Goal: Information Seeking & Learning: Learn about a topic

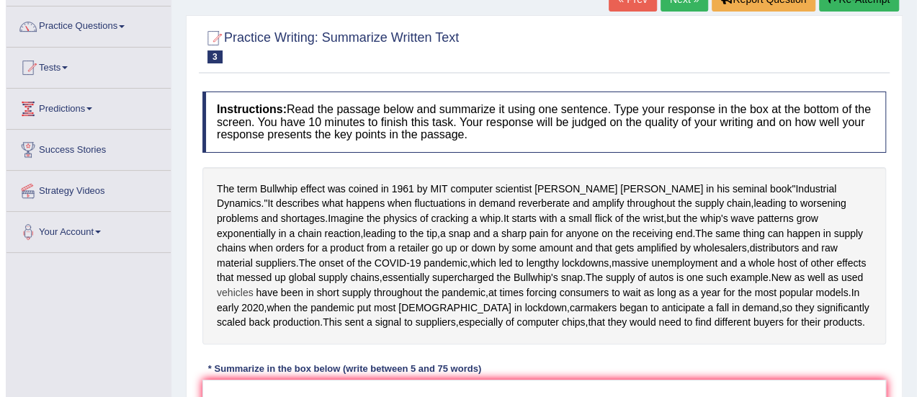
scroll to position [105, 0]
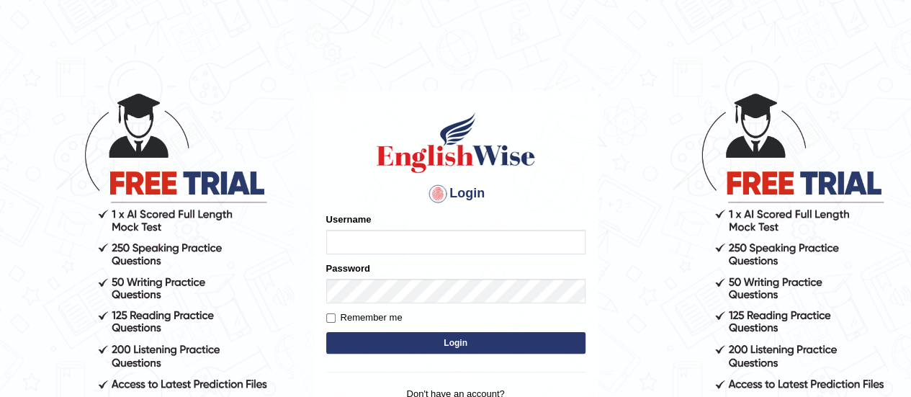
click at [336, 246] on input "Username" at bounding box center [455, 242] width 259 height 24
type input "Julie_pte"
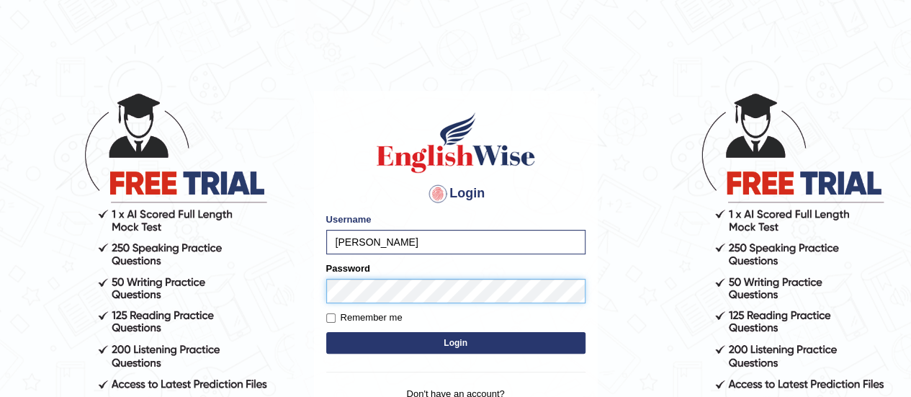
click at [326, 332] on button "Login" at bounding box center [455, 343] width 259 height 22
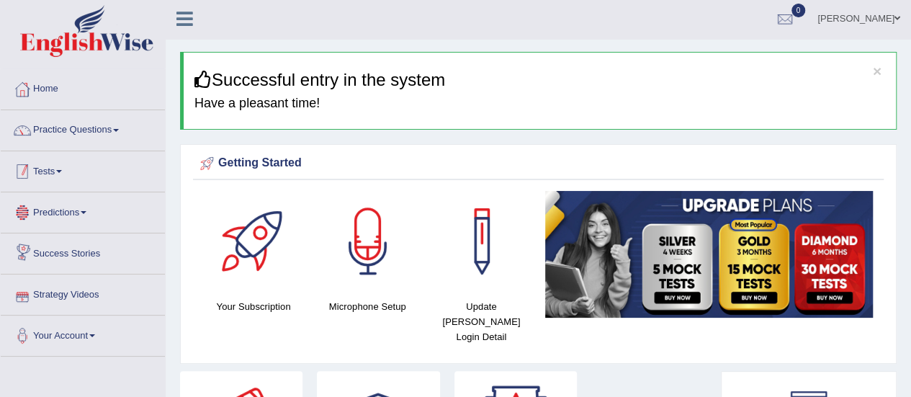
scroll to position [1, 0]
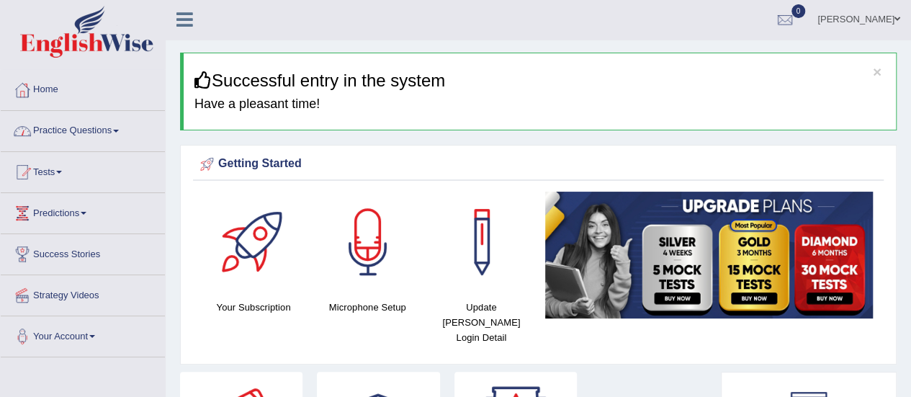
click at [68, 129] on link "Practice Questions" at bounding box center [83, 129] width 164 height 36
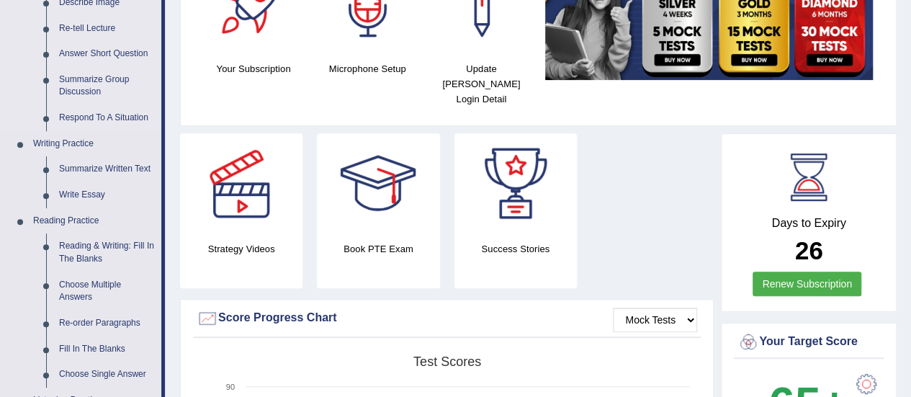
scroll to position [241, 0]
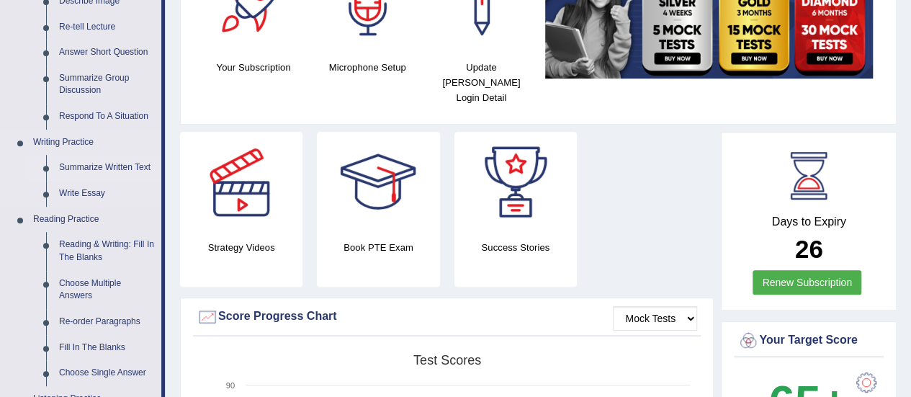
click at [69, 165] on link "Summarize Written Text" at bounding box center [107, 168] width 109 height 26
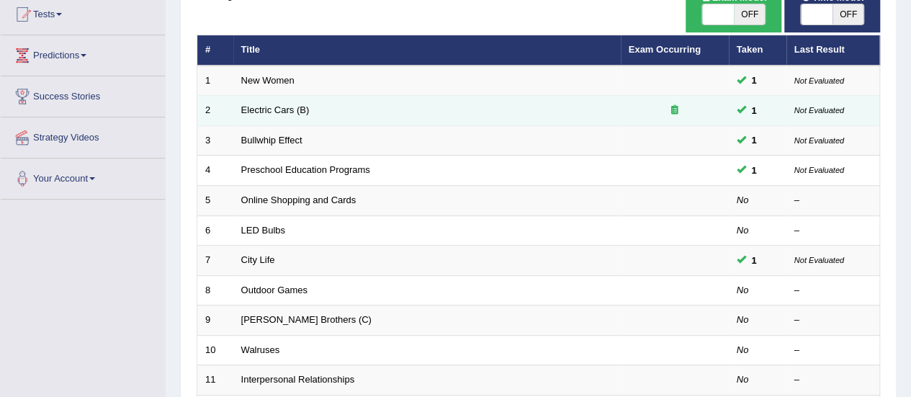
scroll to position [161, 0]
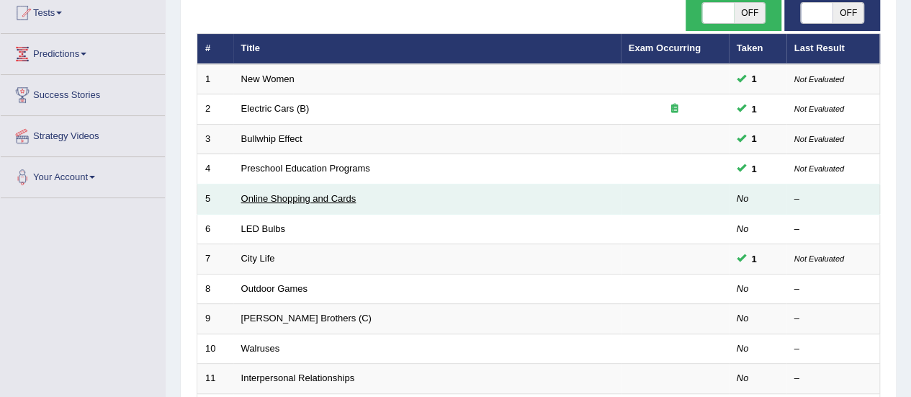
click at [282, 197] on link "Online Shopping and Cards" at bounding box center [298, 198] width 115 height 11
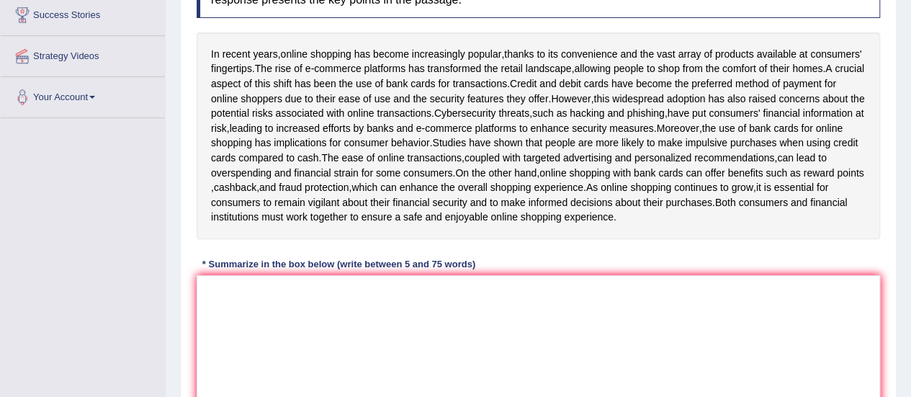
scroll to position [241, 0]
click at [216, 300] on textarea at bounding box center [539, 344] width 684 height 140
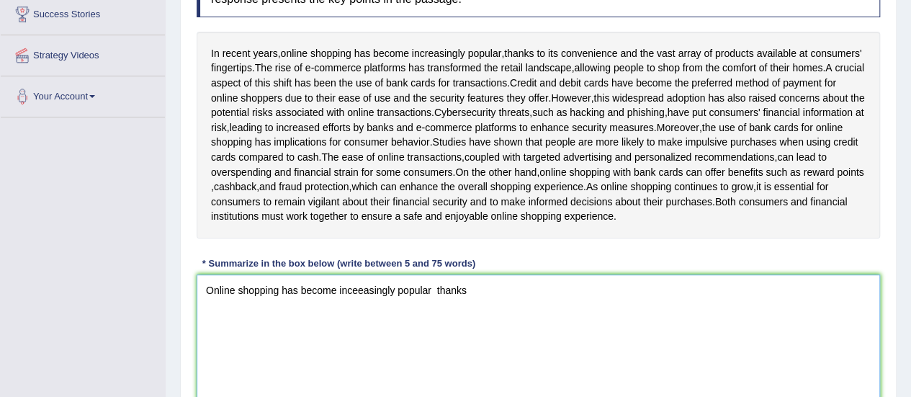
click at [435, 300] on textarea "Online shopping has become inceeasingly popular thanks" at bounding box center [539, 344] width 684 height 140
click at [468, 300] on textarea "Online shopping has become inceeasingly popular thanks" at bounding box center [539, 344] width 684 height 140
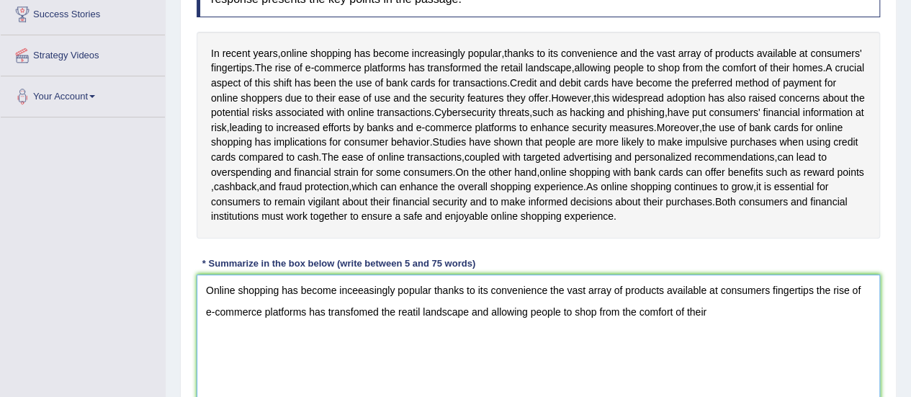
click at [486, 323] on textarea "Online shopping has become inceeasingly popular thanks to its convenience the v…" at bounding box center [539, 344] width 684 height 140
click at [712, 325] on textarea "Online shopping has become inceeasingly popular thanks to its convenience the v…" at bounding box center [539, 344] width 684 height 140
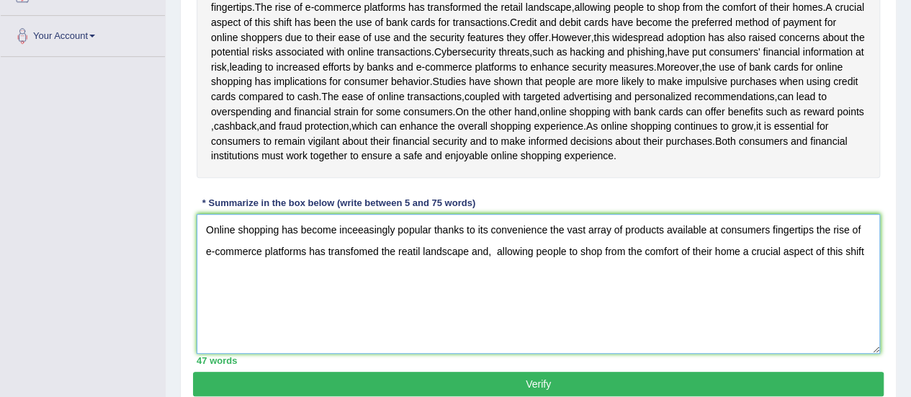
scroll to position [300, 0]
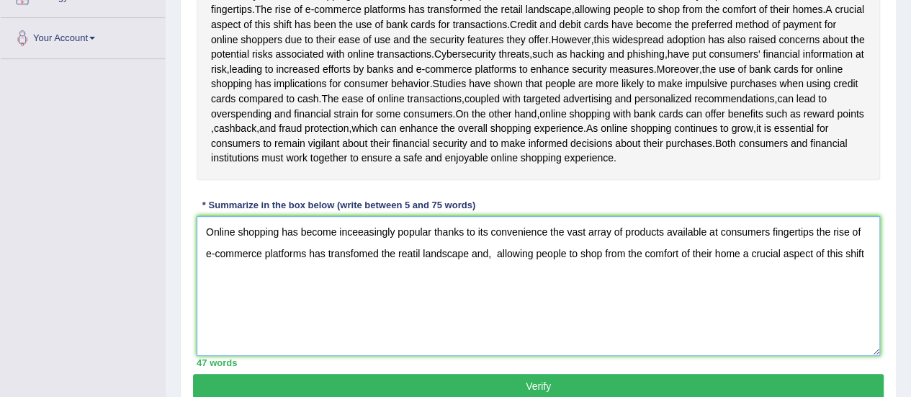
click at [867, 268] on textarea "Online shopping has become inceeasingly popular thanks to its convenience the v…" at bounding box center [539, 286] width 684 height 140
click at [247, 288] on textarea "Online shopping has become inceeasingly popular thanks to its convenience the v…" at bounding box center [539, 286] width 684 height 140
click at [295, 288] on textarea "Online shopping has become inceeasingly popular thanks to its convenience the v…" at bounding box center [539, 286] width 684 height 140
click at [271, 289] on textarea "Online shopping has become inceeasingly popular thanks to its convenience the v…" at bounding box center [539, 286] width 684 height 140
click at [285, 289] on textarea "Online shopping has become inceeasingly popular thanks to its convenience the v…" at bounding box center [539, 286] width 684 height 140
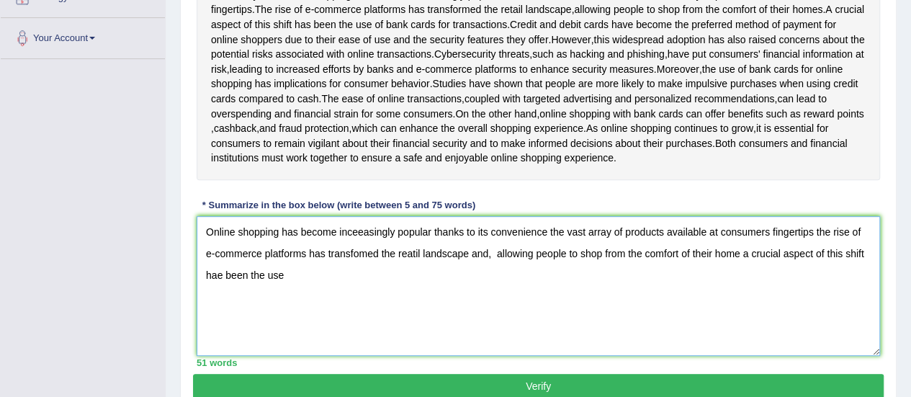
click at [334, 245] on textarea "Online shopping has become inceeasingly popular thanks to its convenience the v…" at bounding box center [539, 286] width 684 height 140
click at [285, 285] on textarea "Online shopping has become inceeasingly popular thanks to its convenience the v…" at bounding box center [539, 286] width 684 height 140
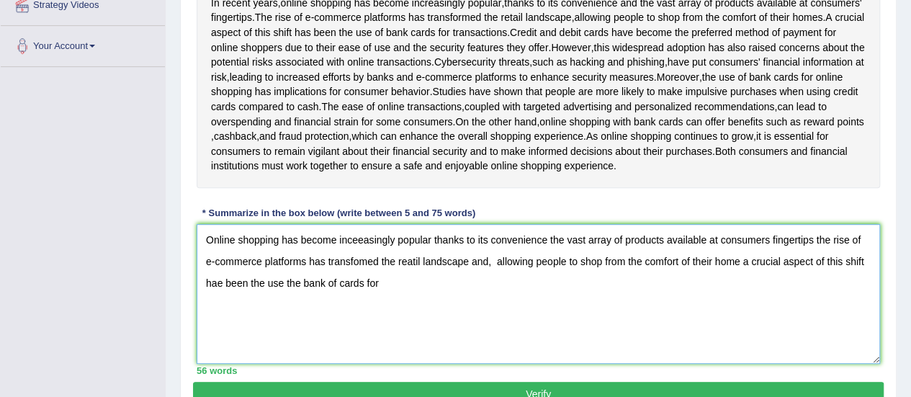
scroll to position [294, 0]
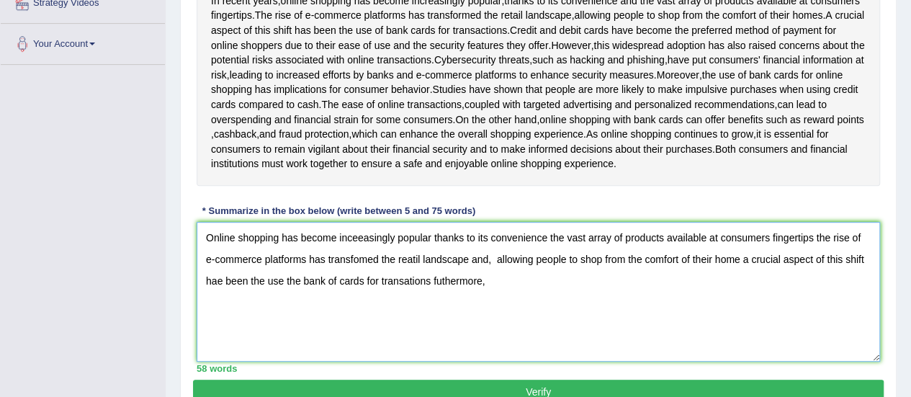
drag, startPoint x: 432, startPoint y: 294, endPoint x: 518, endPoint y: 295, distance: 85.7
click at [518, 295] on textarea "Online shopping has become inceeasingly popular thanks to its convenience the v…" at bounding box center [539, 292] width 684 height 140
click at [553, 315] on textarea "Online shopping has become inceeasingly popular thanks to its convenience the v…" at bounding box center [539, 292] width 684 height 140
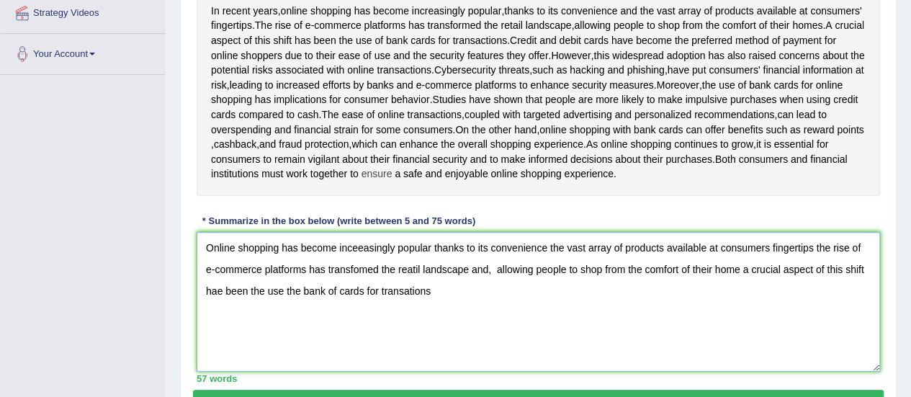
scroll to position [285, 0]
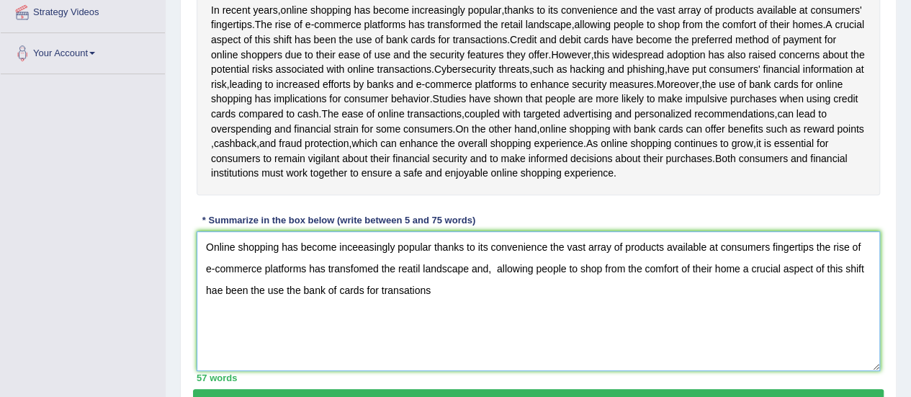
drag, startPoint x: 470, startPoint y: 282, endPoint x: 490, endPoint y: 285, distance: 20.3
click at [490, 285] on textarea "Online shopping has become inceeasingly popular thanks to its convenience the v…" at bounding box center [539, 301] width 684 height 140
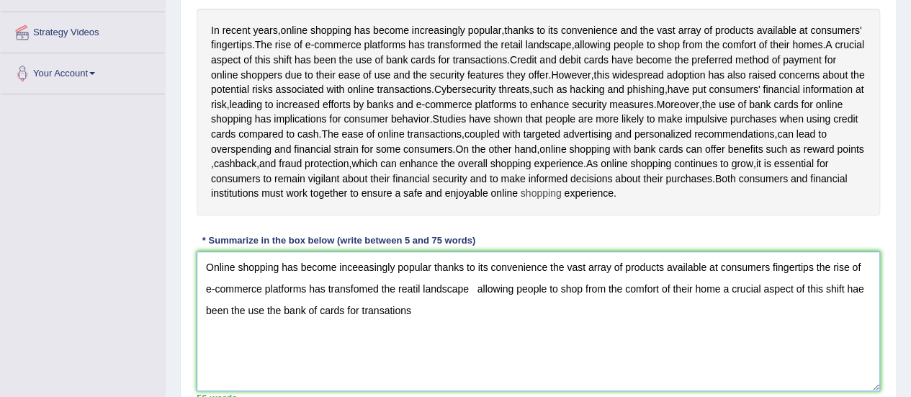
scroll to position [266, 0]
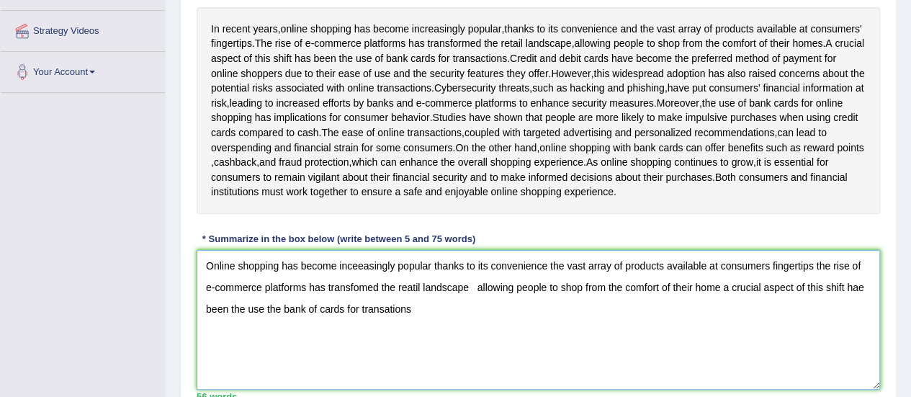
click at [813, 277] on textarea "Online shopping has become inceeasingly popular thanks to its convenience the v…" at bounding box center [539, 320] width 684 height 140
click at [451, 321] on textarea "Online shopping has become inceeasingly popular thanks to its convenience the v…" at bounding box center [539, 320] width 684 height 140
click at [511, 322] on textarea "Online shopping has become inceeasingly popular thanks to its convenience the v…" at bounding box center [539, 320] width 684 height 140
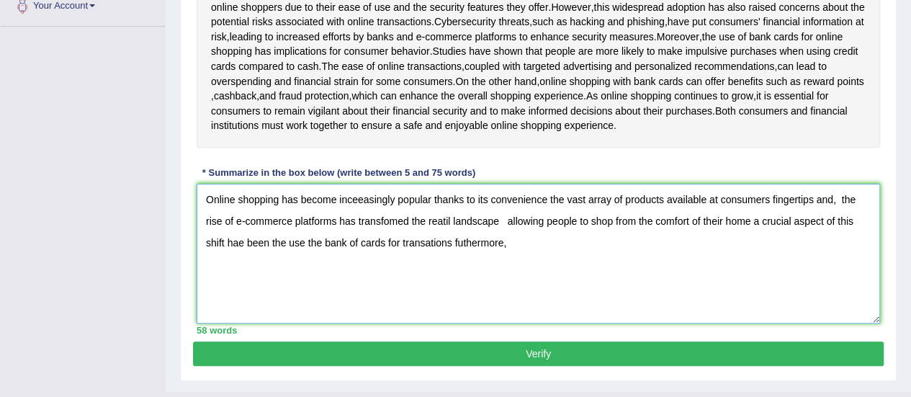
scroll to position [331, 0]
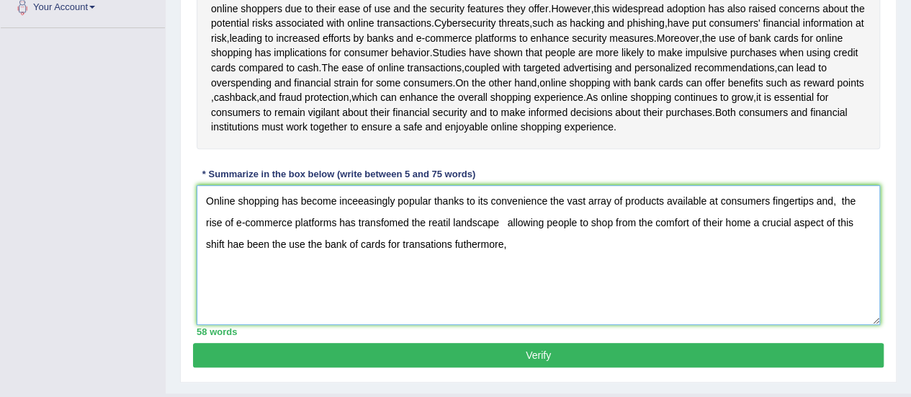
drag, startPoint x: 452, startPoint y: 260, endPoint x: 522, endPoint y: 259, distance: 69.9
click at [522, 259] on textarea "Online shopping has become inceeasingly popular thanks to its convenience the v…" at bounding box center [539, 255] width 684 height 140
click at [504, 236] on textarea "Online shopping has become inceeasingly popular thanks to its convenience the v…" at bounding box center [539, 255] width 684 height 140
click at [456, 256] on textarea "Online shopping has become inceeasingly popular thanks to its convenience the v…" at bounding box center [539, 255] width 684 height 140
click at [457, 263] on textarea "Online shopping has become inceeasingly popular thanks to its convenience the v…" at bounding box center [539, 255] width 684 height 140
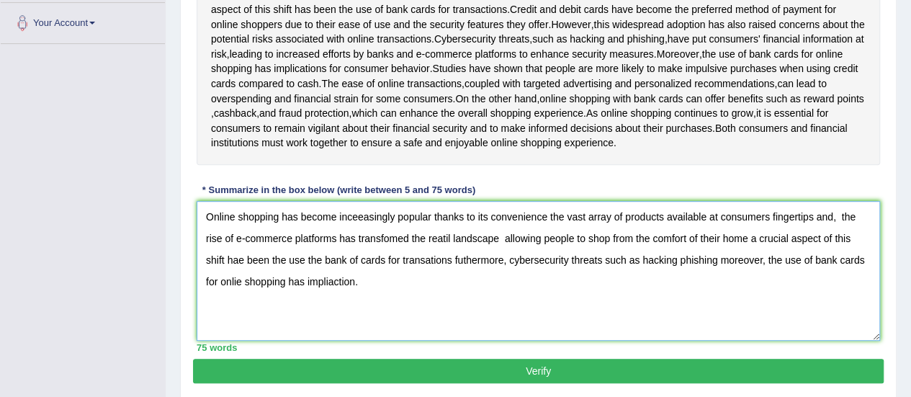
scroll to position [375, 0]
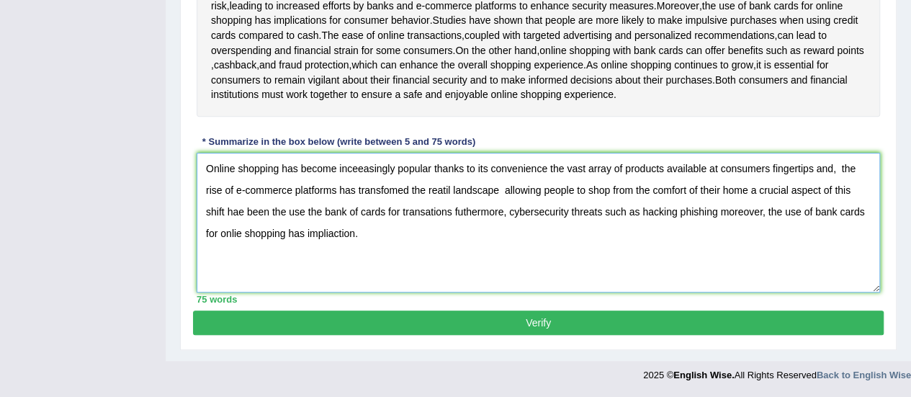
type textarea "Online shopping has become inceeasingly popular thanks to its convenience the v…"
click at [542, 323] on button "Verify" at bounding box center [538, 322] width 691 height 24
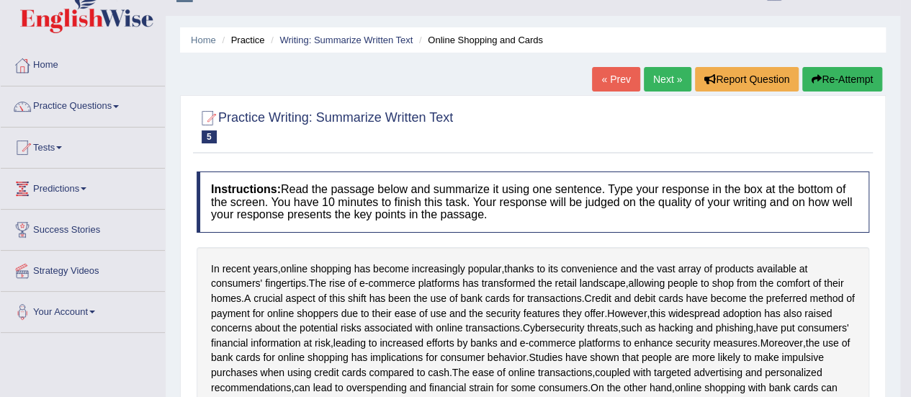
scroll to position [0, 0]
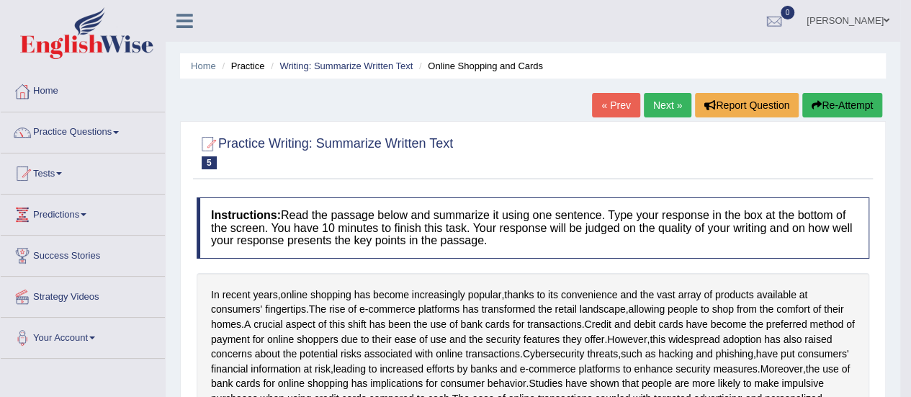
click at [96, 127] on link "Practice Questions" at bounding box center [83, 130] width 164 height 36
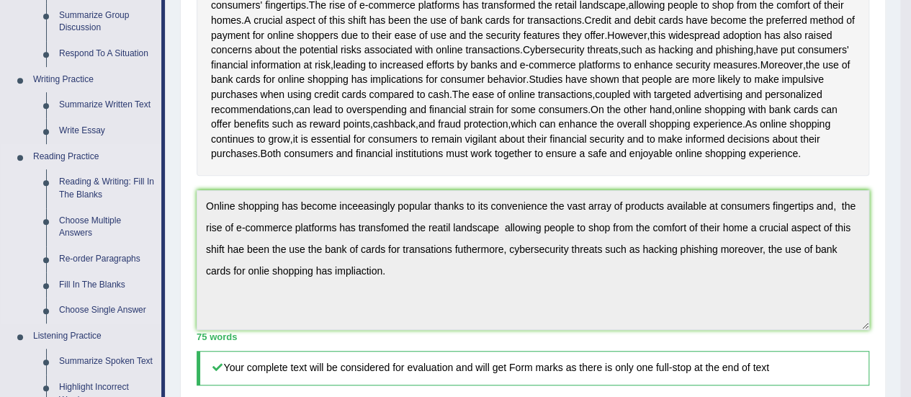
scroll to position [285, 0]
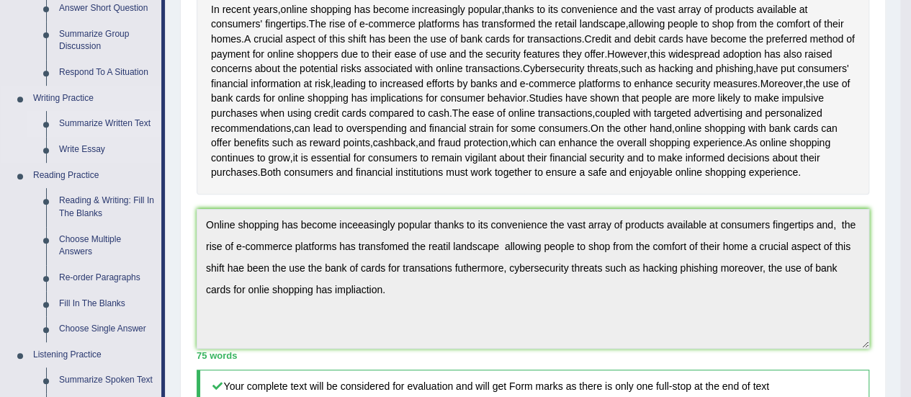
click at [95, 121] on link "Summarize Written Text" at bounding box center [107, 124] width 109 height 26
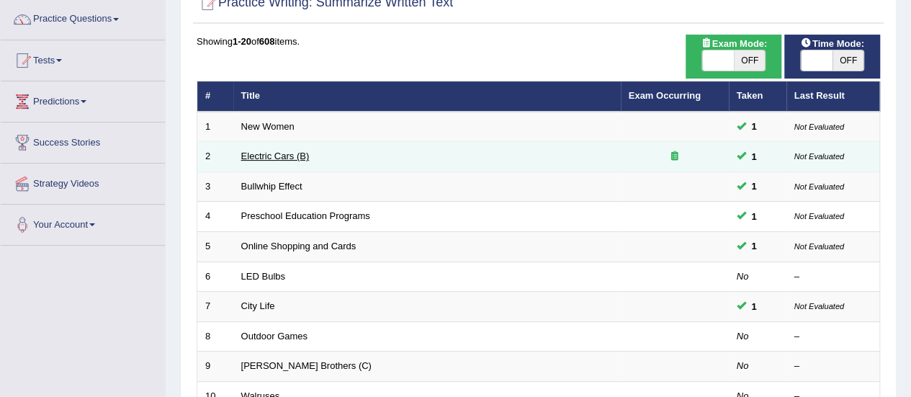
scroll to position [211, 0]
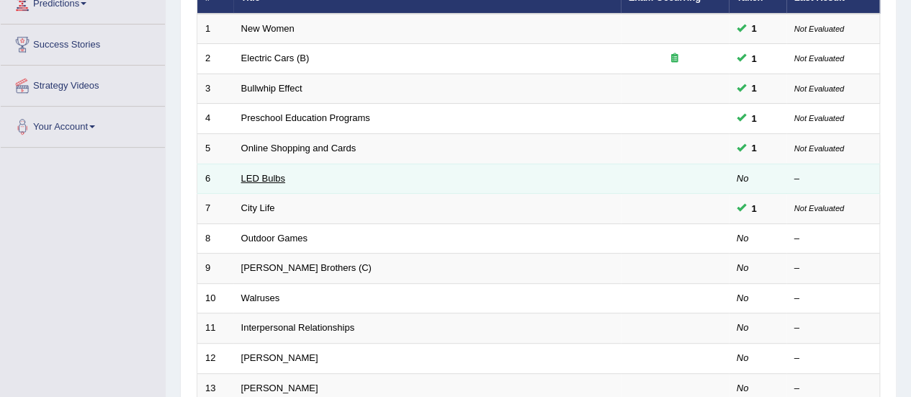
click at [249, 176] on link "LED Bulbs" at bounding box center [263, 178] width 44 height 11
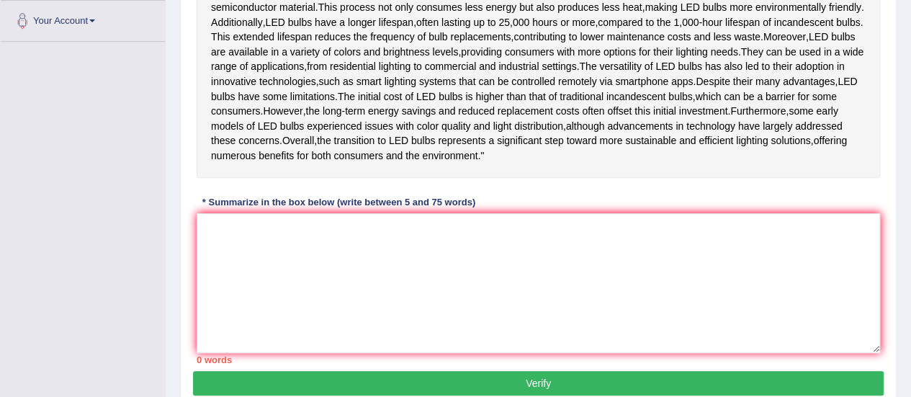
scroll to position [318, 0]
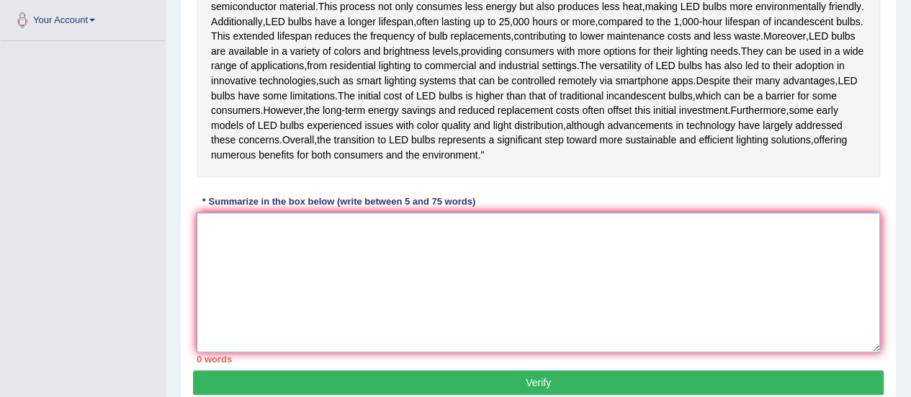
click at [211, 269] on textarea at bounding box center [539, 283] width 684 height 140
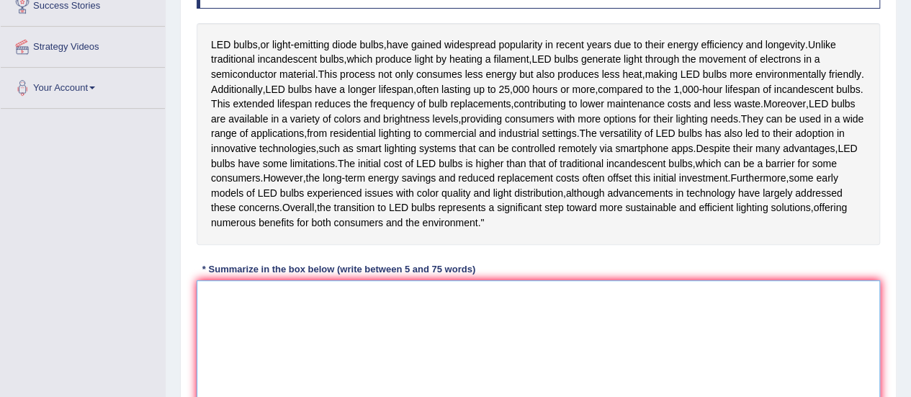
scroll to position [324, 0]
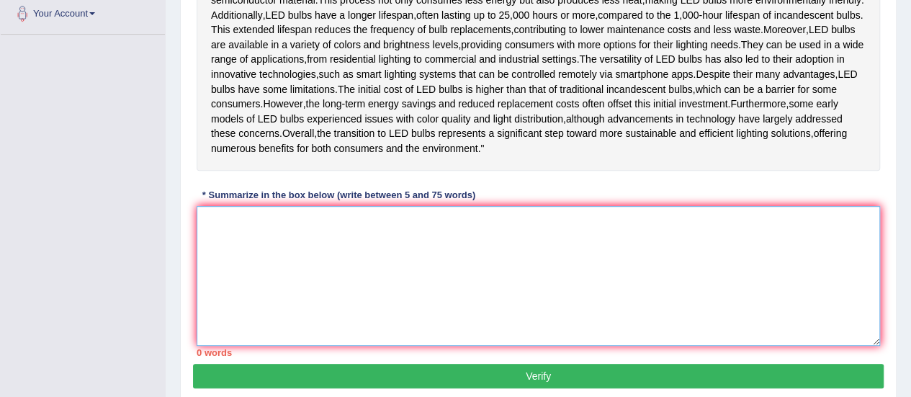
click at [213, 267] on textarea at bounding box center [539, 276] width 684 height 140
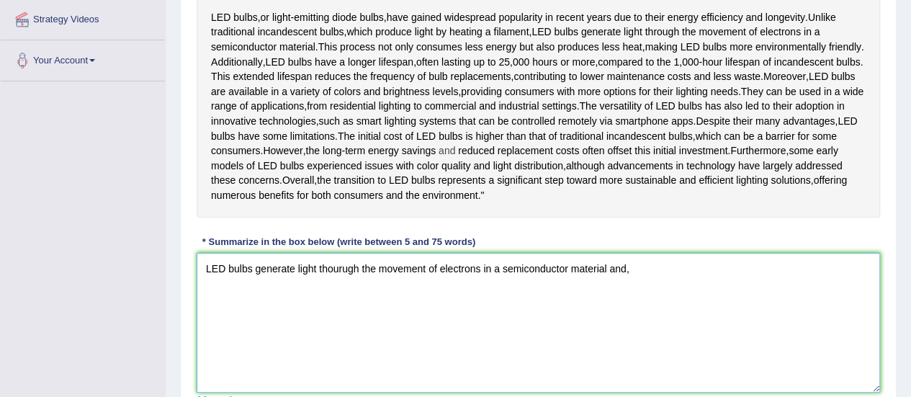
scroll to position [273, 0]
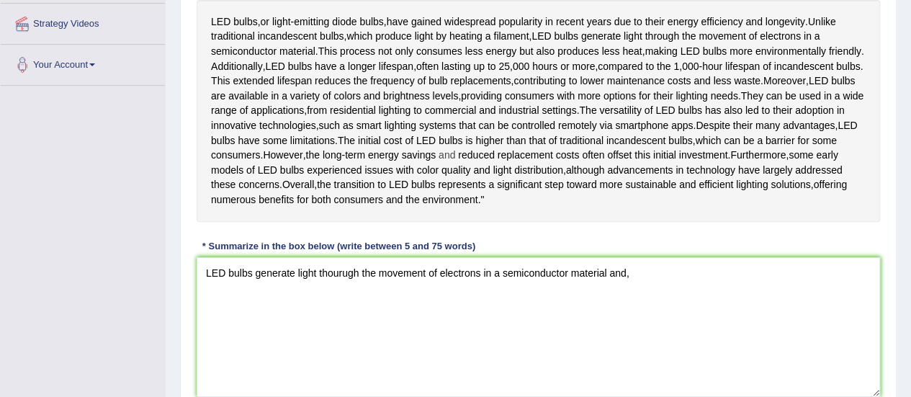
click at [540, 194] on div "LED bulbs , or light - emitting diode bulbs , have gained widespread popularity…" at bounding box center [539, 111] width 684 height 222
click at [641, 317] on textarea "LED bulbs generate light thourugh the movement of electrons in a semiconductor …" at bounding box center [539, 327] width 684 height 140
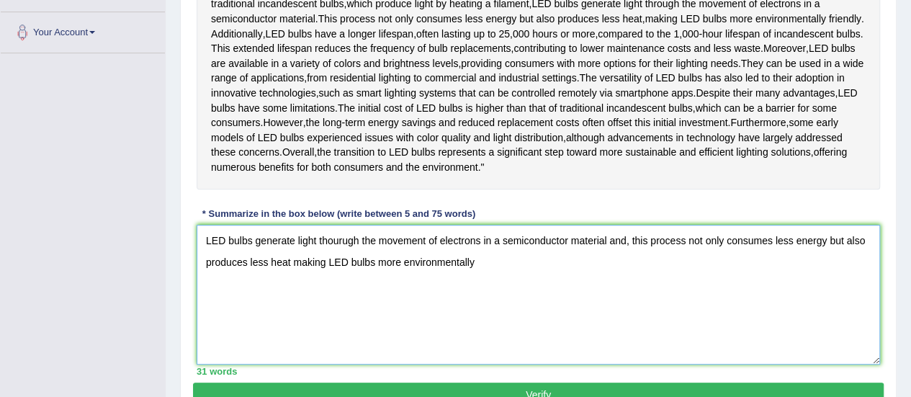
scroll to position [307, 0]
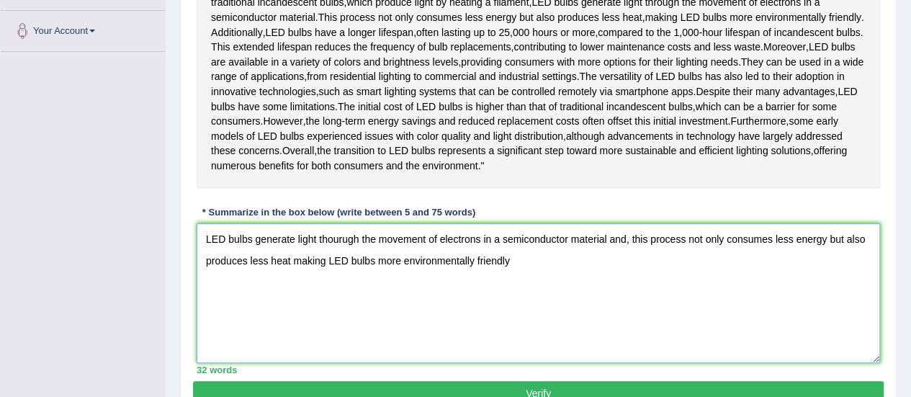
click at [518, 310] on textarea "LED bulbs generate light thourugh the movement of electrons in a semiconductor …" at bounding box center [539, 293] width 684 height 140
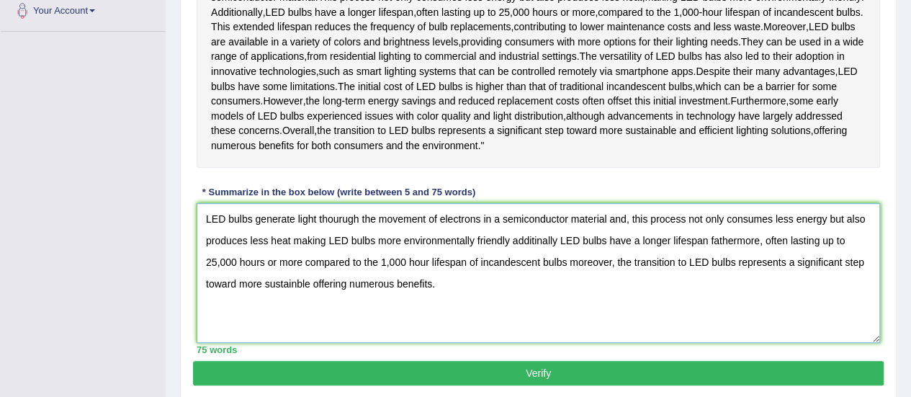
scroll to position [419, 0]
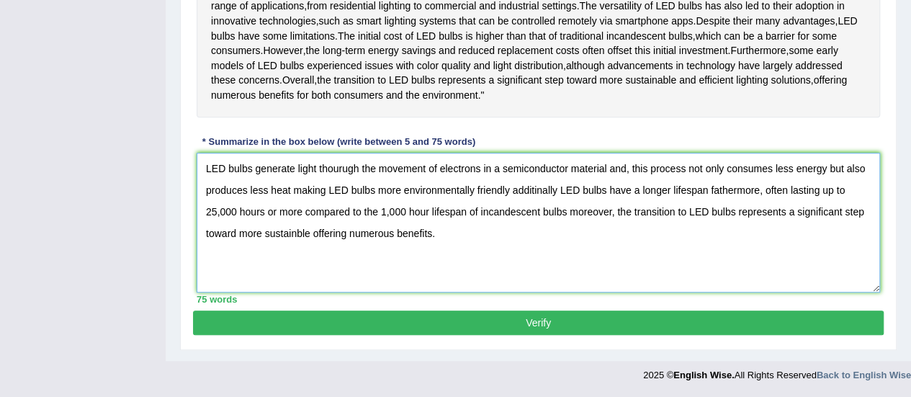
type textarea "LED bulbs generate light thourugh the movement of electrons in a semiconductor …"
click at [522, 322] on button "Verify" at bounding box center [538, 322] width 691 height 24
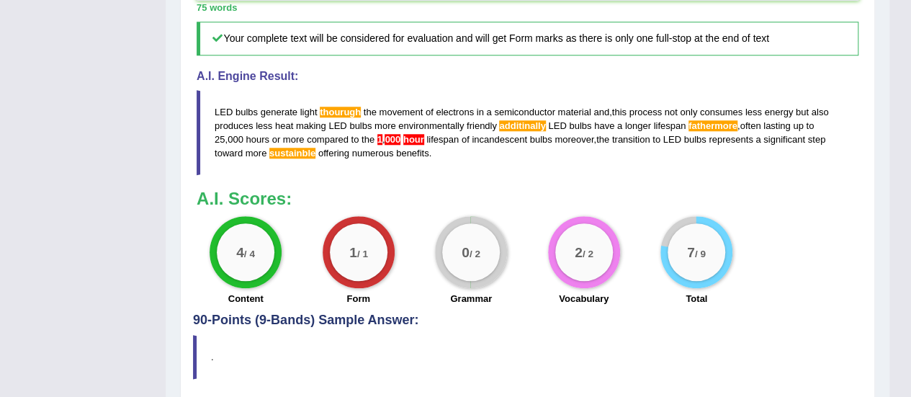
scroll to position [622, 0]
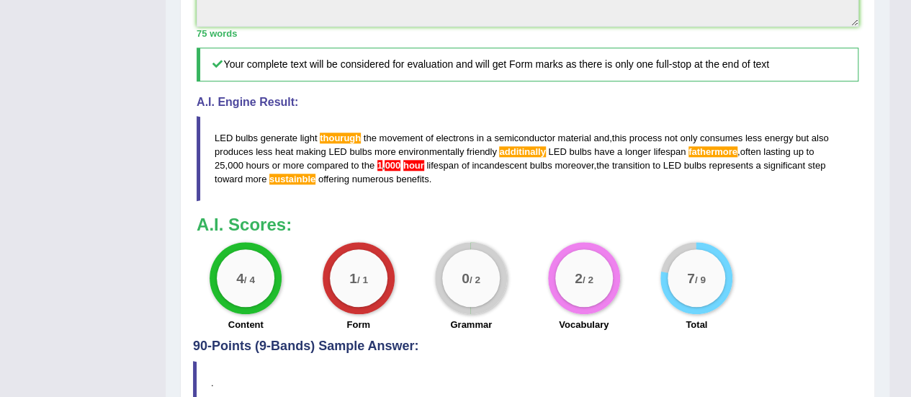
click at [519, 157] on span "additinally" at bounding box center [522, 151] width 46 height 11
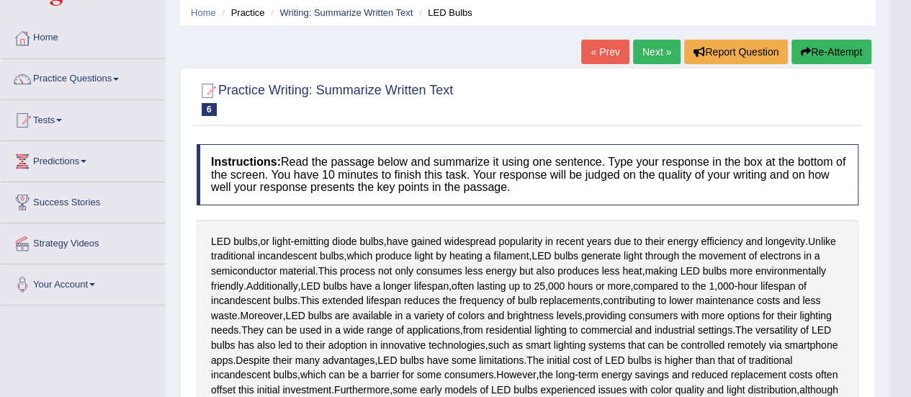
scroll to position [0, 0]
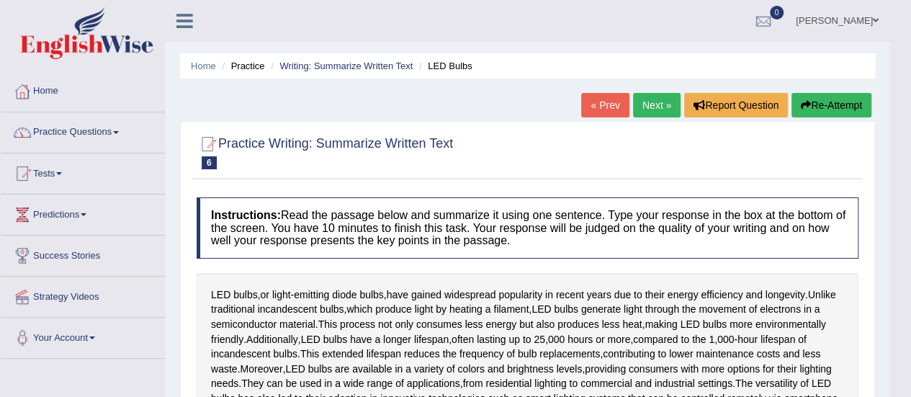
click at [99, 125] on link "Practice Questions" at bounding box center [83, 130] width 164 height 36
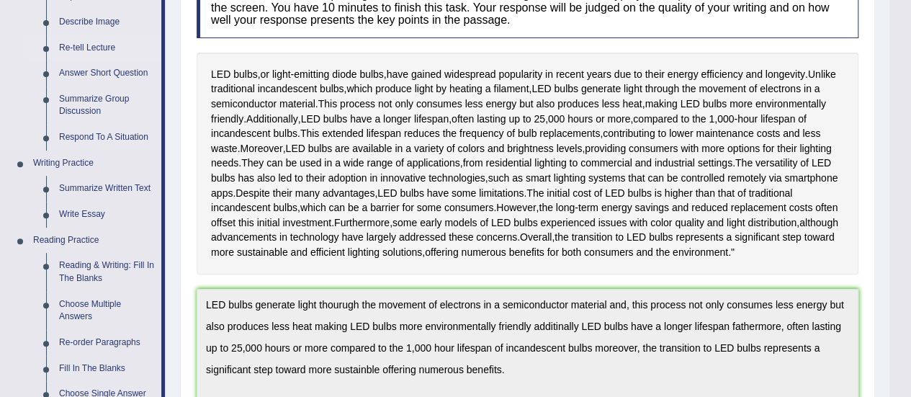
scroll to position [228, 0]
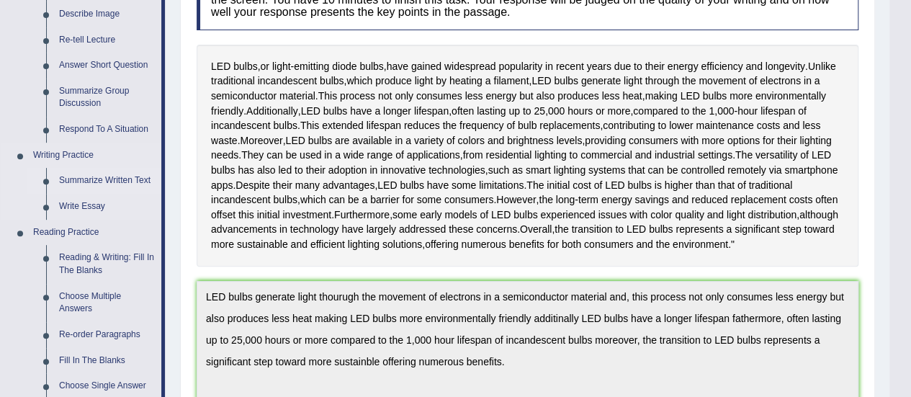
click at [89, 181] on link "Summarize Written Text" at bounding box center [107, 181] width 109 height 26
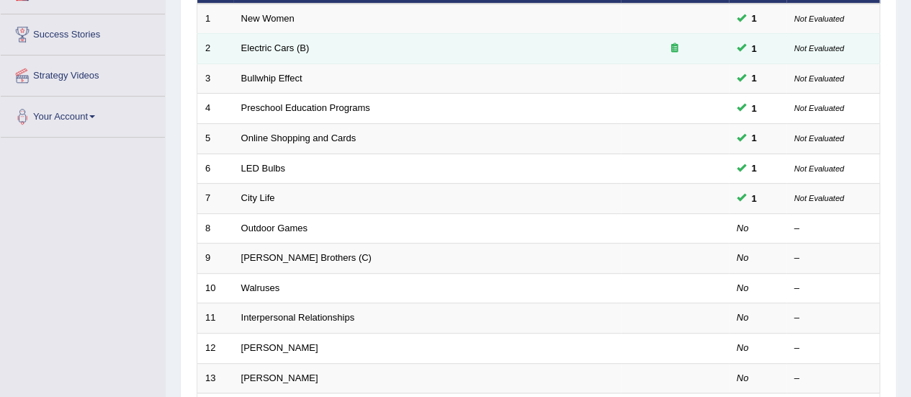
scroll to position [222, 0]
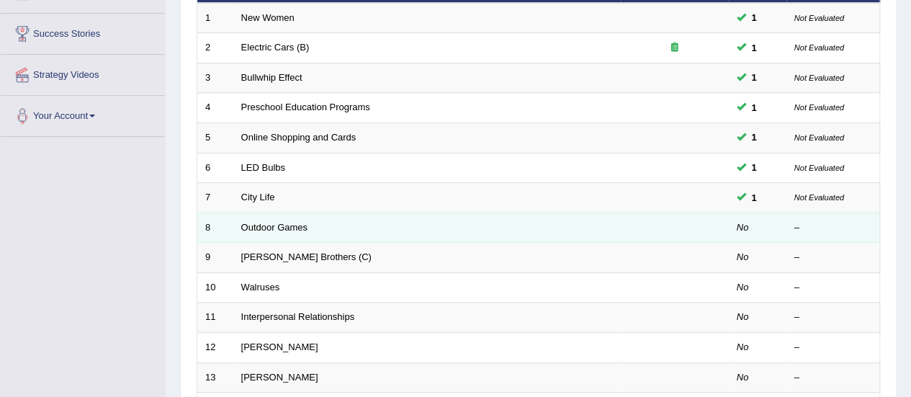
click at [341, 233] on td "Outdoor Games" at bounding box center [427, 228] width 388 height 30
click at [290, 222] on link "Outdoor Games" at bounding box center [274, 227] width 67 height 11
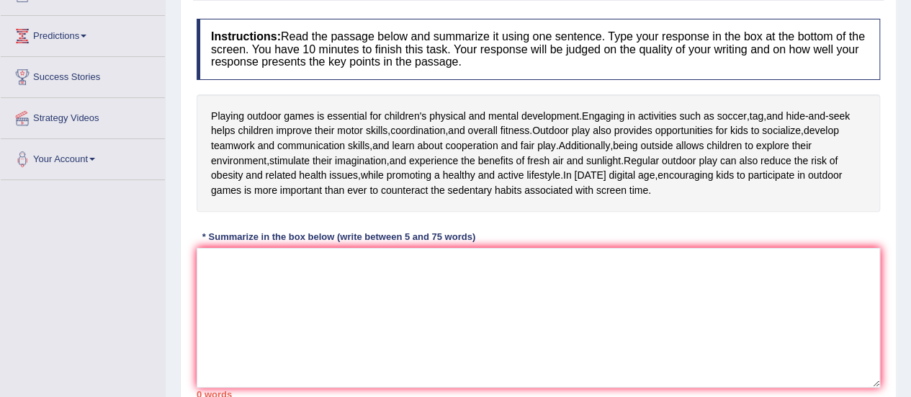
scroll to position [180, 0]
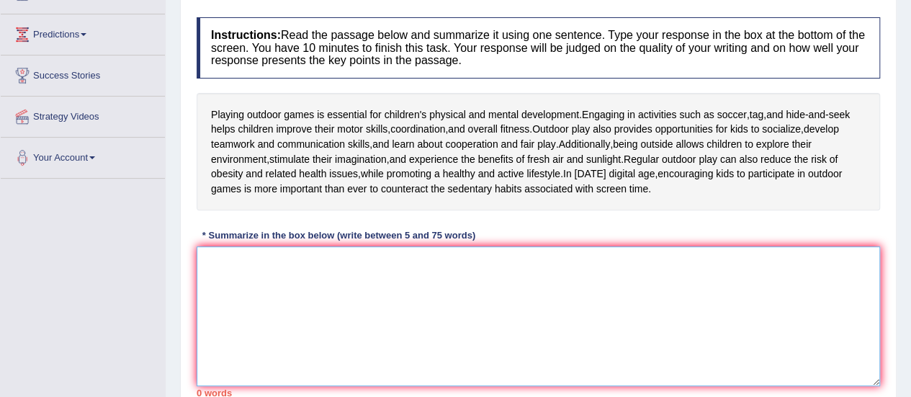
click at [219, 269] on textarea at bounding box center [539, 316] width 684 height 140
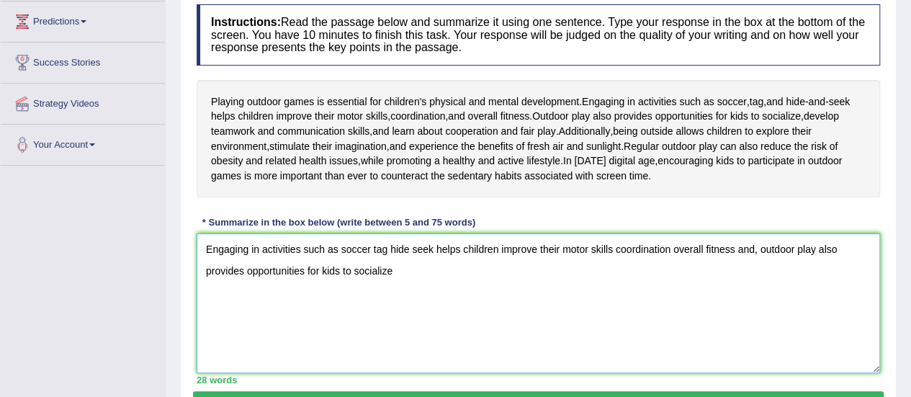
scroll to position [190, 0]
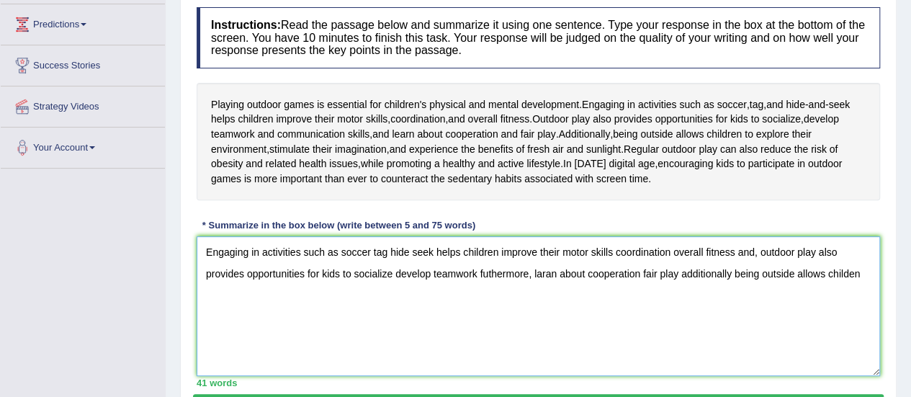
click at [798, 309] on textarea "Engaging in activities such as soccer tag hide seek helps children improve thei…" at bounding box center [539, 306] width 684 height 140
click at [862, 271] on textarea "Engaging in activities such as soccer tag hide seek helps children improve thei…" at bounding box center [539, 306] width 684 height 140
drag, startPoint x: 279, startPoint y: 296, endPoint x: 262, endPoint y: 331, distance: 38.3
click at [262, 331] on textarea "Engaging in activities such as soccer tag hide seek helps children improve thei…" at bounding box center [539, 306] width 684 height 140
click at [271, 295] on textarea "Engaging in activities such as soccer tag hide seek helps children improve thei…" at bounding box center [539, 306] width 684 height 140
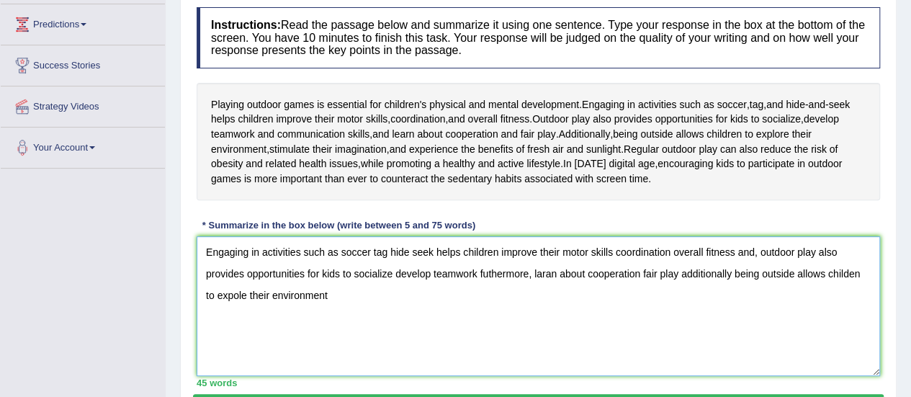
click at [317, 295] on textarea "Engaging in activities such as soccer tag hide seek helps children improve thei…" at bounding box center [539, 306] width 684 height 140
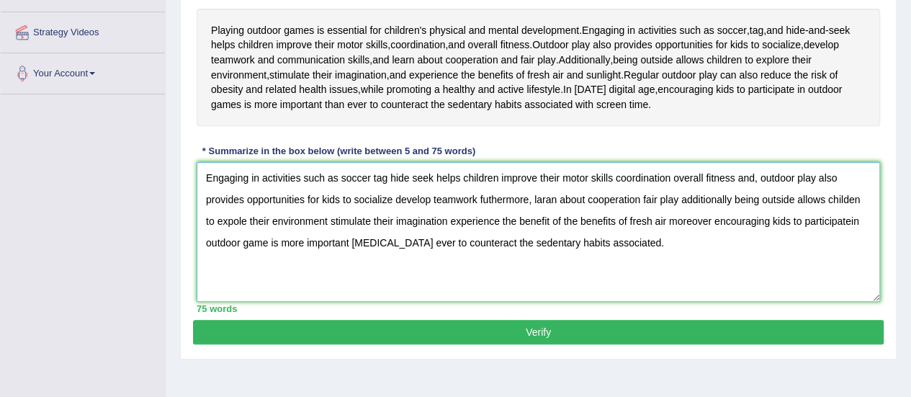
scroll to position [298, 0]
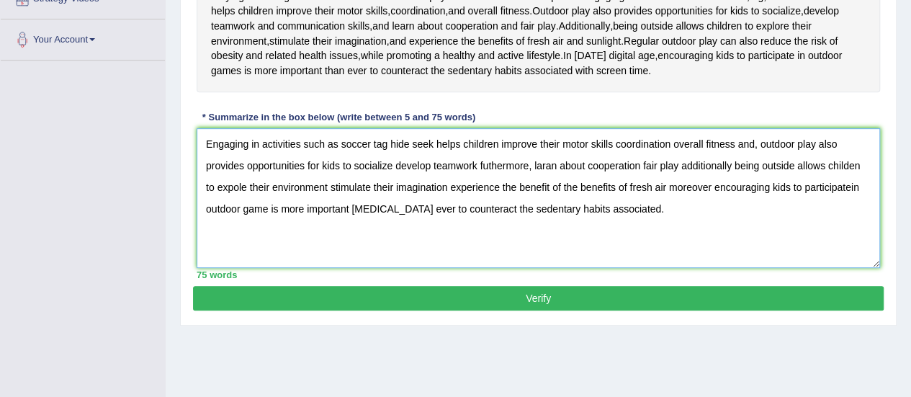
type textarea "Engaging in activities such as soccer tag hide seek helps children improve thei…"
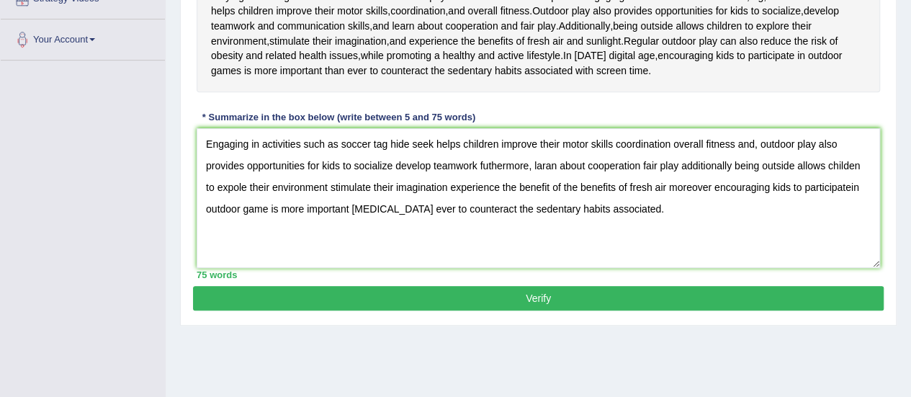
click at [361, 299] on button "Verify" at bounding box center [538, 298] width 691 height 24
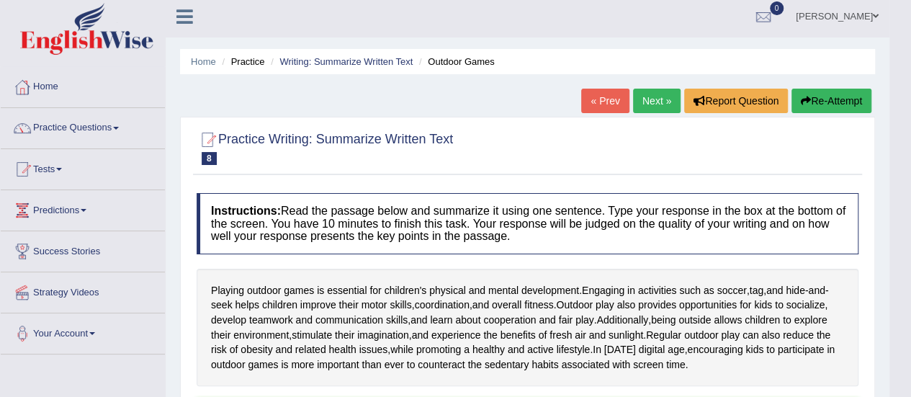
scroll to position [0, 0]
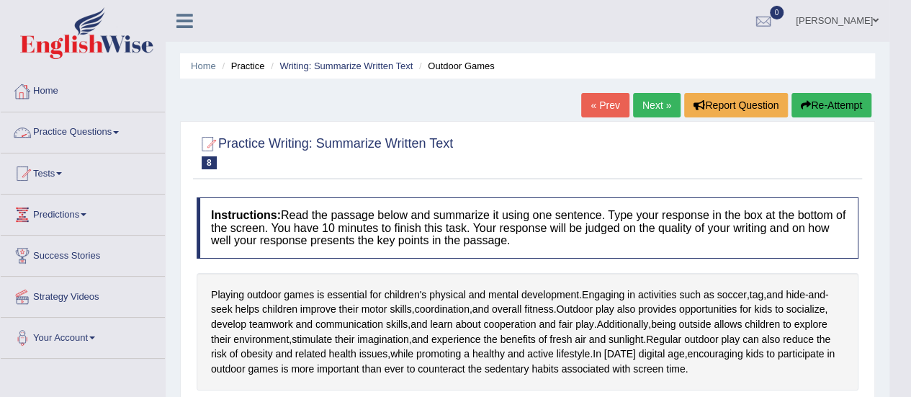
click at [58, 132] on link "Practice Questions" at bounding box center [83, 130] width 164 height 36
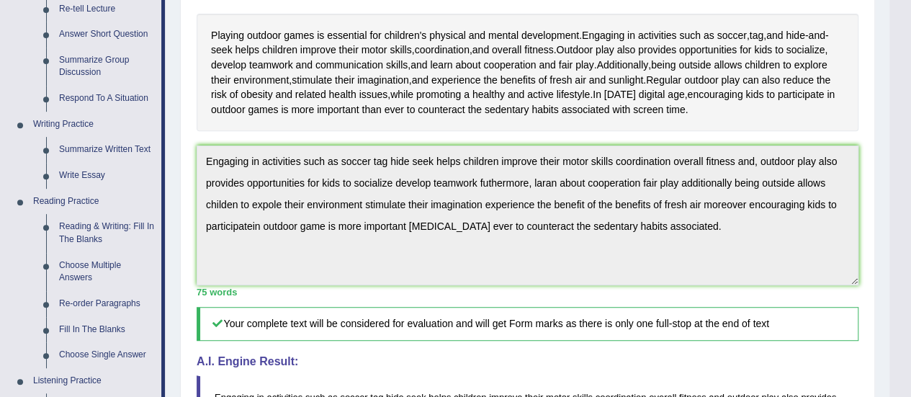
scroll to position [269, 0]
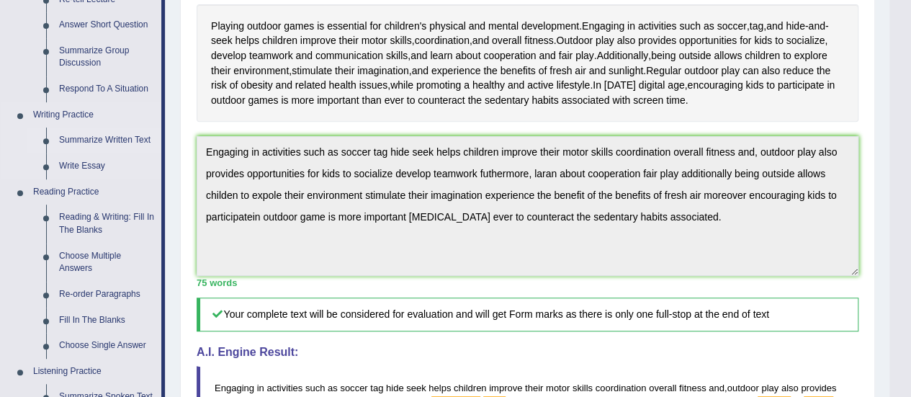
click at [73, 139] on link "Summarize Written Text" at bounding box center [107, 141] width 109 height 26
